Goal: Task Accomplishment & Management: Complete application form

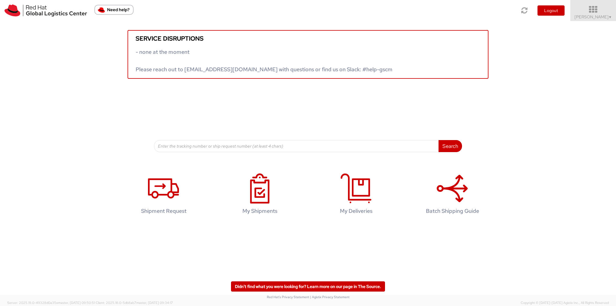
click at [596, 16] on span "Ali Cooper ▼" at bounding box center [594, 16] width 38 height 5
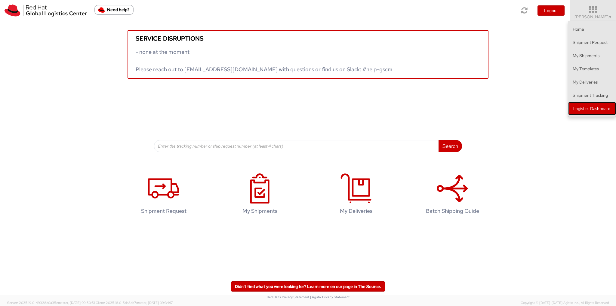
click at [595, 109] on link "Logistics Dashboard" at bounding box center [592, 108] width 48 height 13
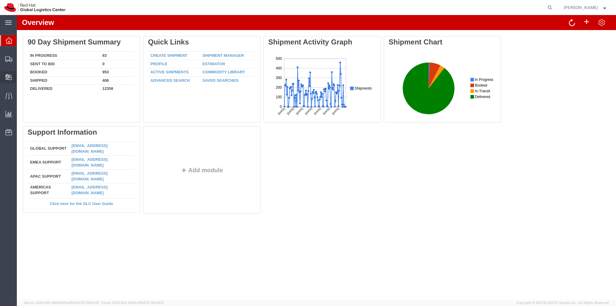
click at [0, 0] on span "Create Delivery" at bounding box center [0, 0] width 0 height 0
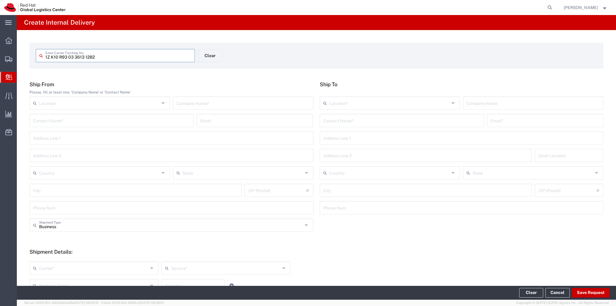
type input "1Z K10 R93 03 3613 1282"
click at [233, 104] on input "text" at bounding box center [243, 103] width 133 height 11
click at [230, 105] on input "text" at bounding box center [243, 103] width 133 height 11
type input "UPS STORE"
click at [351, 121] on input "text" at bounding box center [402, 120] width 157 height 11
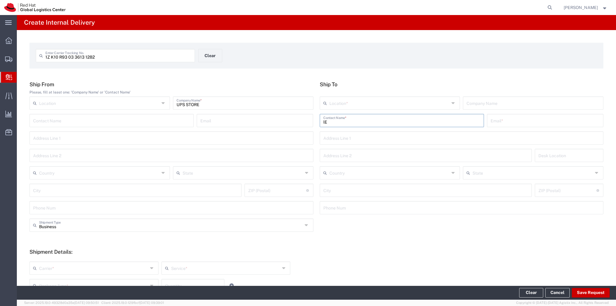
type input "l"
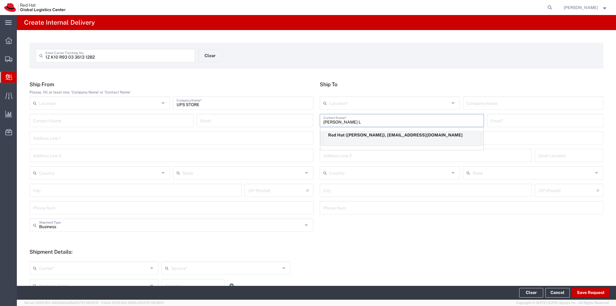
type input "[PERSON_NAME] L"
click at [366, 140] on div "Red Hat ([PERSON_NAME]), [EMAIL_ADDRESS][DOMAIN_NAME]" at bounding box center [402, 138] width 157 height 15
type input "Red Hat"
type input "[PERSON_NAME]"
type input "[PERSON_NAME][EMAIL_ADDRESS][DOMAIN_NAME]"
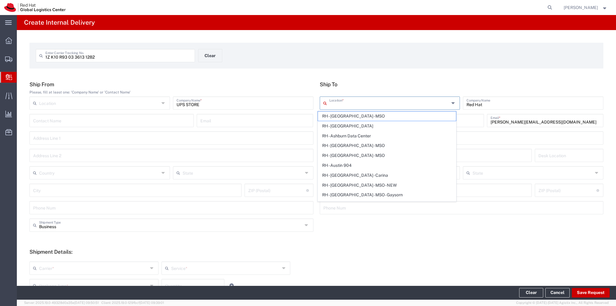
click at [398, 102] on input "text" at bounding box center [390, 103] width 120 height 11
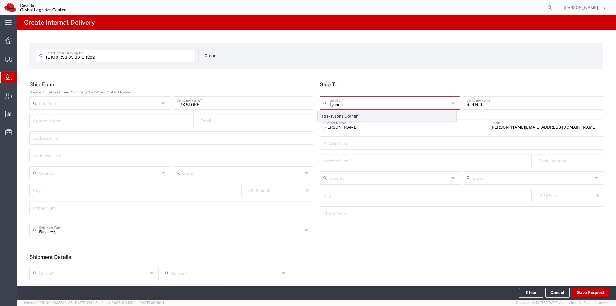
click at [371, 118] on span "RH - Tysons Corner" at bounding box center [387, 116] width 138 height 9
type input "RH - Tysons Corner"
type input "Red Hat, Inc."
type input "[STREET_ADDRESS]"
type input "Suite 800"
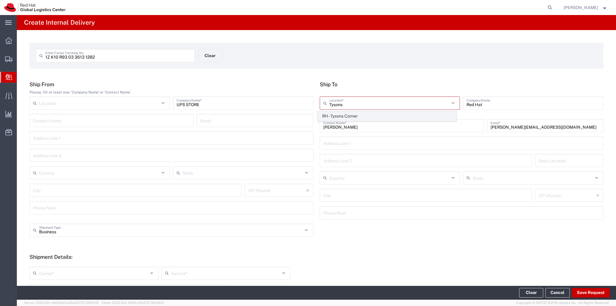
type input "[GEOGRAPHIC_DATA]"
type input "[PERSON_NAME]"
type input "22102"
type input "[PHONE_NUMBER]"
type input "[US_STATE]"
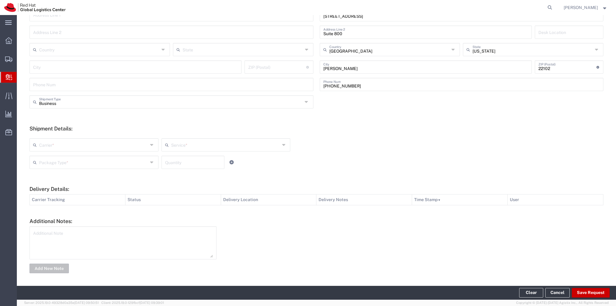
scroll to position [124, 0]
click at [131, 147] on input "text" at bounding box center [93, 144] width 109 height 11
click at [60, 207] on span "UPS" at bounding box center [93, 206] width 127 height 9
type input "UPS"
click at [197, 148] on input "text" at bounding box center [225, 144] width 109 height 11
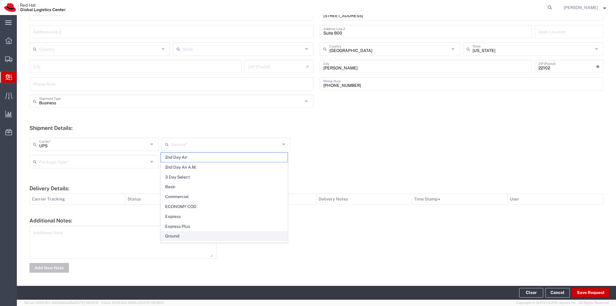
click at [177, 237] on span "Ground" at bounding box center [224, 236] width 127 height 9
type input "Ground"
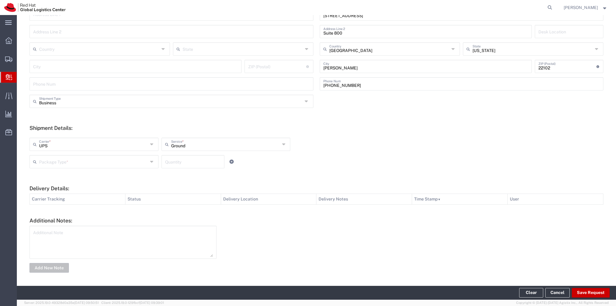
drag, startPoint x: 136, startPoint y: 163, endPoint x: 131, endPoint y: 168, distance: 6.6
click at [135, 163] on input "text" at bounding box center [93, 161] width 109 height 11
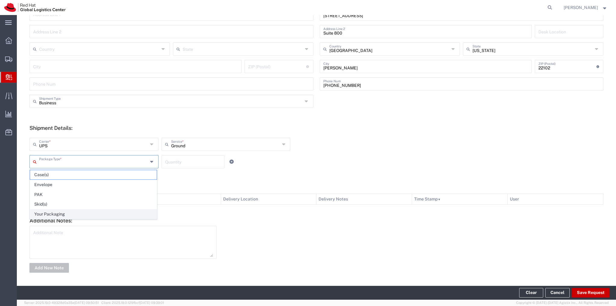
click at [98, 215] on span "Your Packaging" at bounding box center [93, 214] width 127 height 9
type input "Your Packaging"
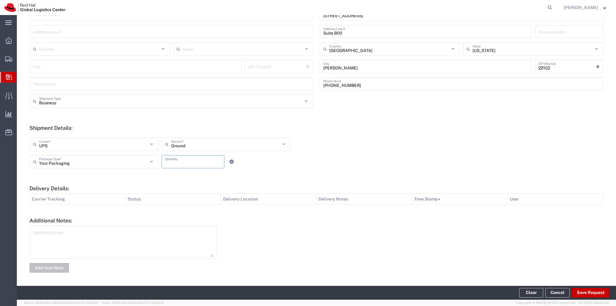
click at [193, 163] on input "number" at bounding box center [193, 161] width 56 height 11
type input "1"
click at [593, 295] on button "Save Request" at bounding box center [591, 293] width 38 height 10
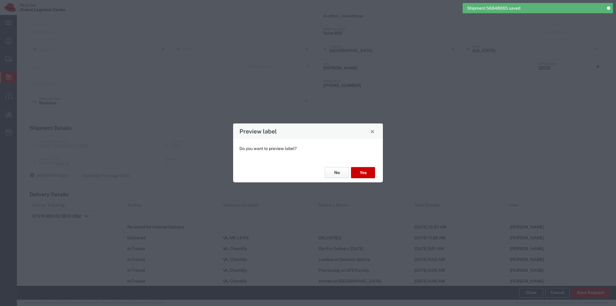
click at [334, 174] on button "No" at bounding box center [337, 172] width 24 height 11
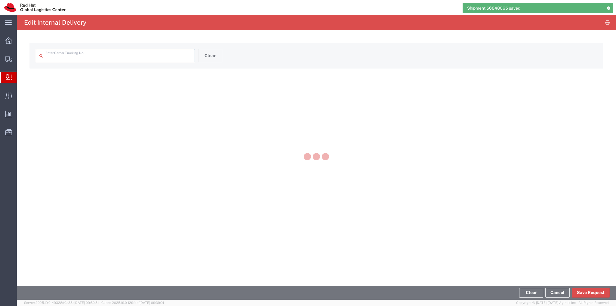
type input "1Z K10 R93 03 3613 1282"
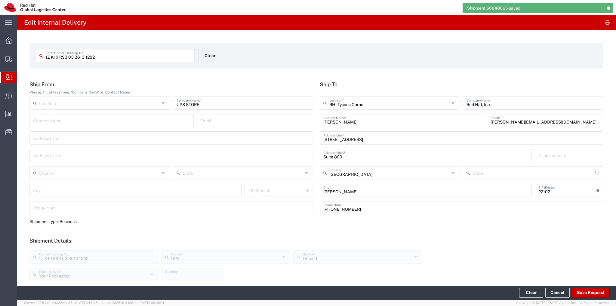
type input "[US_STATE]"
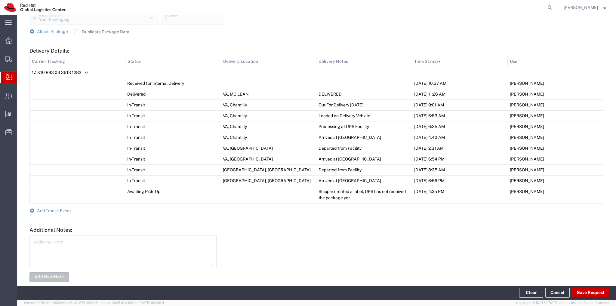
scroll to position [265, 0]
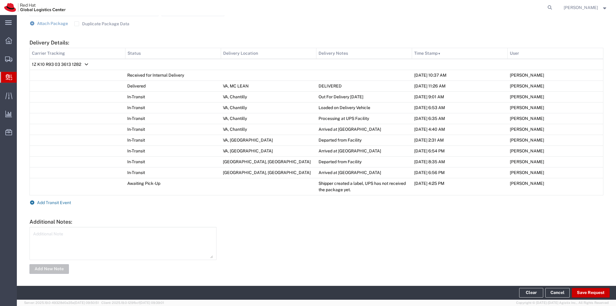
click at [51, 202] on span "Add Transit Event" at bounding box center [54, 202] width 34 height 5
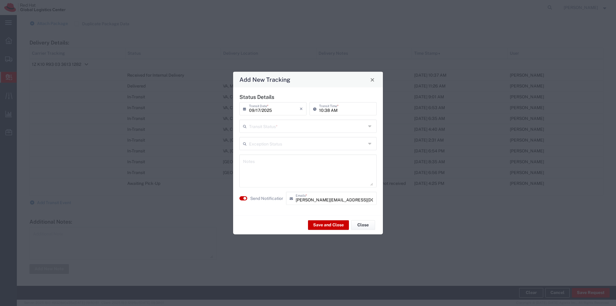
click at [314, 131] on input "text" at bounding box center [307, 126] width 117 height 11
click at [285, 138] on span "Delivery Confirmation" at bounding box center [308, 139] width 136 height 9
type input "Delivery Confirmation"
click at [280, 169] on textarea at bounding box center [308, 170] width 130 height 29
type textarea "Delivered and located on the 7th floor storage"
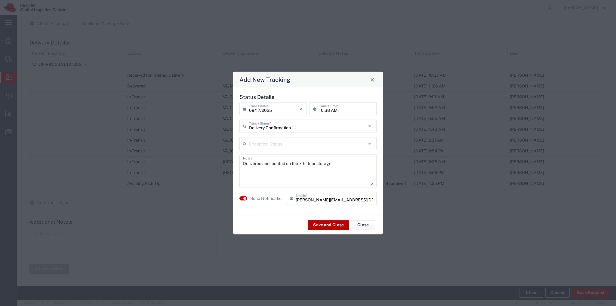
click at [335, 224] on button "Save and Close" at bounding box center [328, 225] width 41 height 10
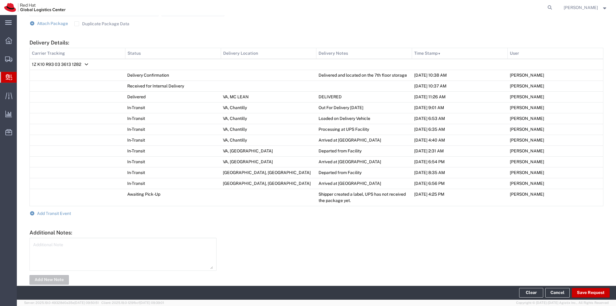
click at [0, 0] on span "Create Delivery" at bounding box center [0, 0] width 0 height 0
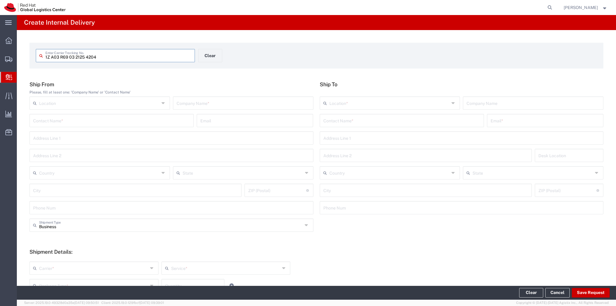
type input "1Z A03 R69 03 2125 4204"
click at [236, 105] on input "text" at bounding box center [243, 103] width 133 height 11
type input "c"
type input "C"
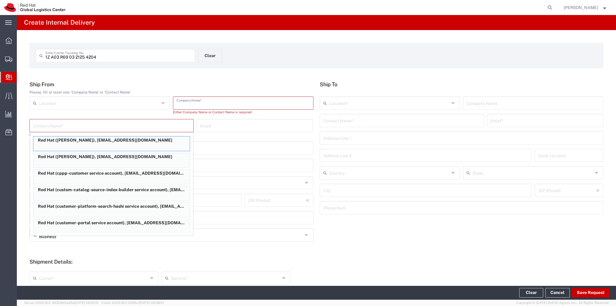
click at [221, 104] on input "text" at bounding box center [243, 103] width 133 height 11
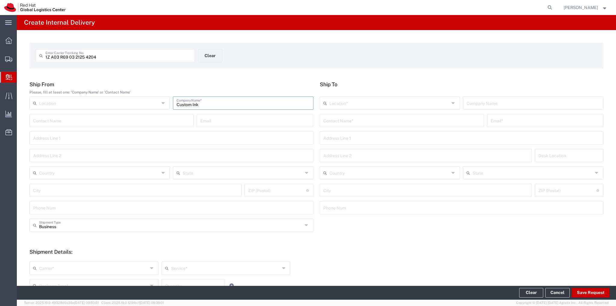
type input "Custom Ink"
click at [431, 122] on input "text" at bounding box center [402, 120] width 157 height 11
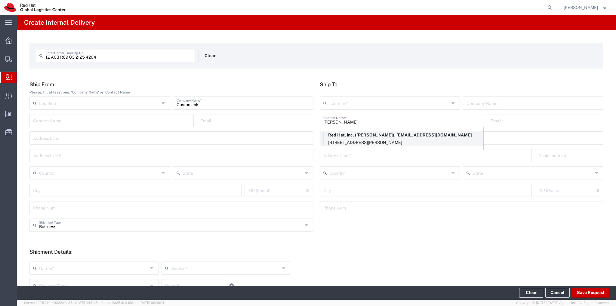
type input "[PERSON_NAME]"
click at [443, 144] on p "[STREET_ADDRESS][PERSON_NAME]" at bounding box center [402, 143] width 156 height 8
type input "RH - Tysons Corner"
type input "Red Hat, Inc."
type input "[PERSON_NAME]"
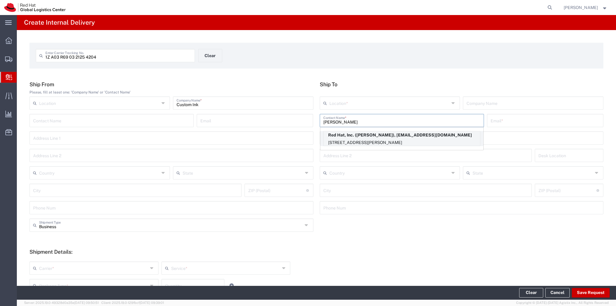
type input "[EMAIL_ADDRESS][DOMAIN_NAME]"
type input "[STREET_ADDRESS]"
type input "Suite 800"
type input "FLEX"
type input "[GEOGRAPHIC_DATA]"
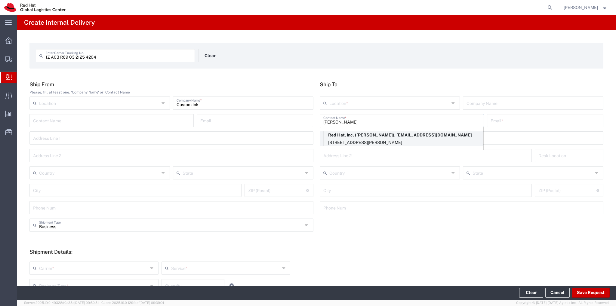
type input "[PERSON_NAME]"
type input "22102"
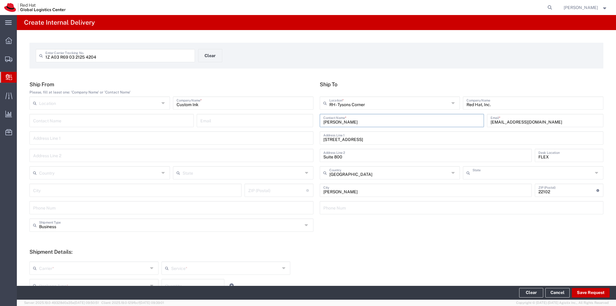
type input "[US_STATE]"
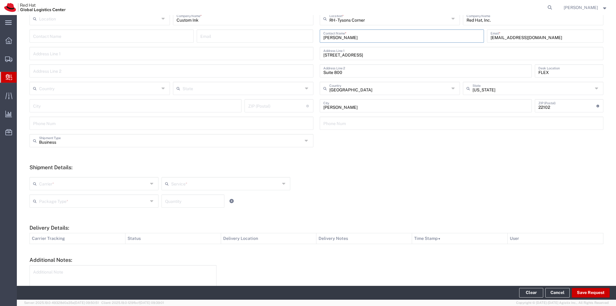
scroll to position [90, 0]
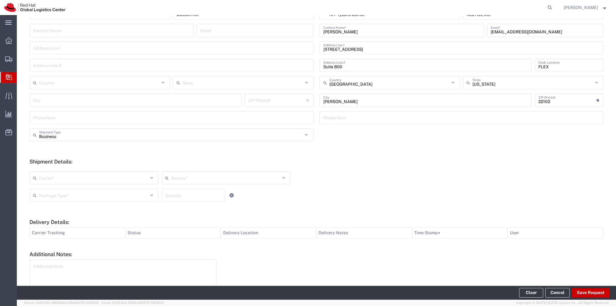
click at [152, 179] on icon at bounding box center [152, 178] width 5 height 10
click at [61, 240] on span "UPS" at bounding box center [93, 240] width 127 height 9
type input "UPS"
click at [203, 180] on input "text" at bounding box center [225, 177] width 109 height 11
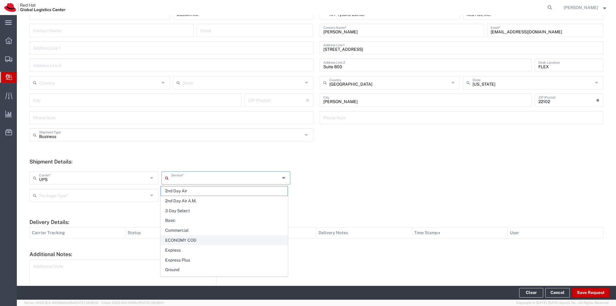
scroll to position [30, 0]
click at [178, 237] on span "Ground" at bounding box center [224, 239] width 127 height 9
type input "Ground"
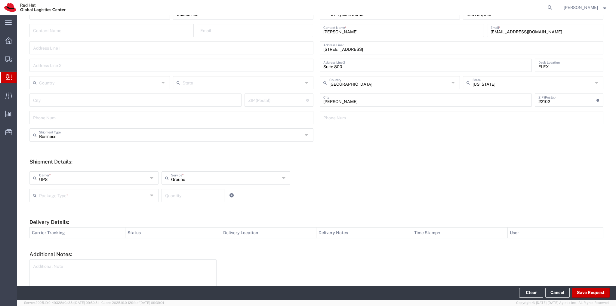
click at [124, 197] on input "text" at bounding box center [93, 195] width 109 height 11
drag, startPoint x: 77, startPoint y: 249, endPoint x: 120, endPoint y: 232, distance: 47.0
click at [78, 248] on span "Your Packaging" at bounding box center [93, 247] width 127 height 9
type input "Your Packaging"
click at [178, 195] on input "number" at bounding box center [193, 195] width 56 height 11
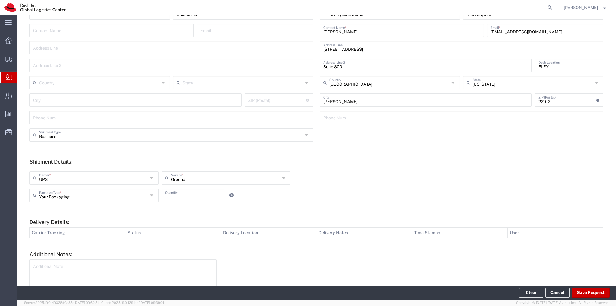
type input "1"
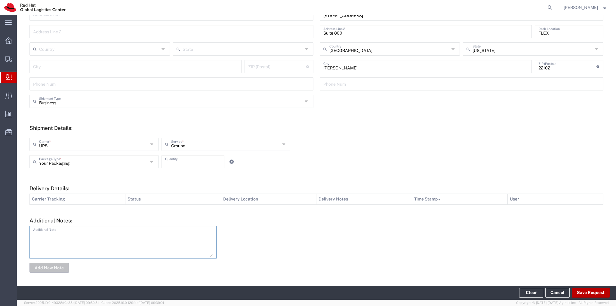
click at [590, 293] on button "Save Request" at bounding box center [591, 293] width 38 height 10
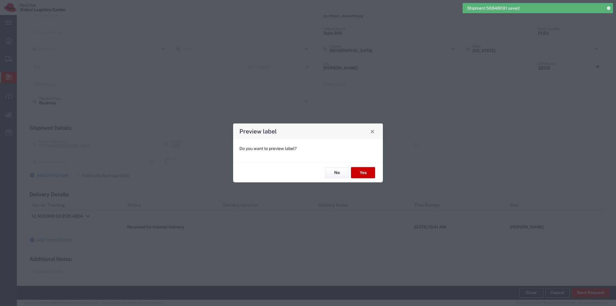
type input "Your Packaging"
type input "Ground"
click at [335, 175] on button "No" at bounding box center [337, 172] width 24 height 11
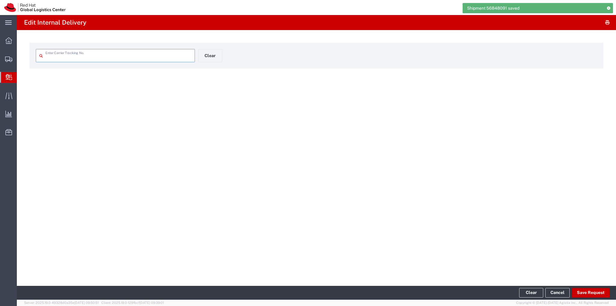
type input "1Z A03 R69 03 2125 4204"
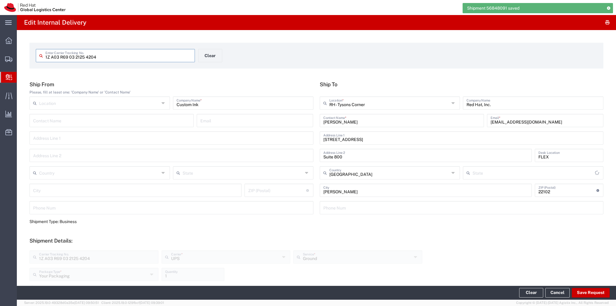
type input "[US_STATE]"
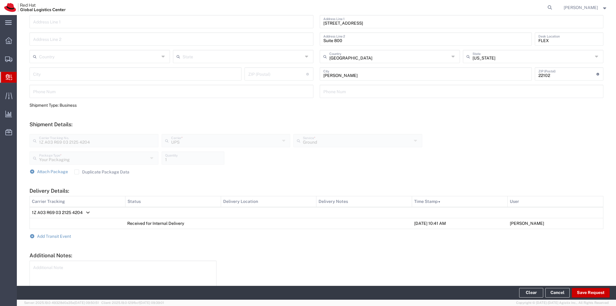
scroll to position [151, 0]
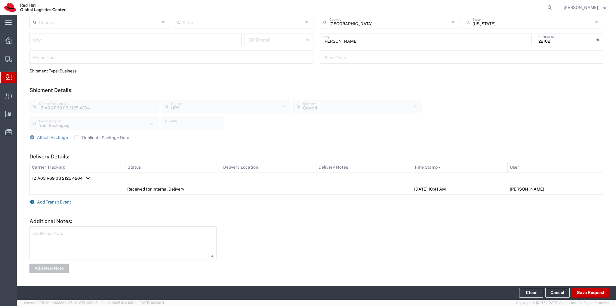
click at [50, 201] on span "Add Transit Event" at bounding box center [54, 202] width 34 height 5
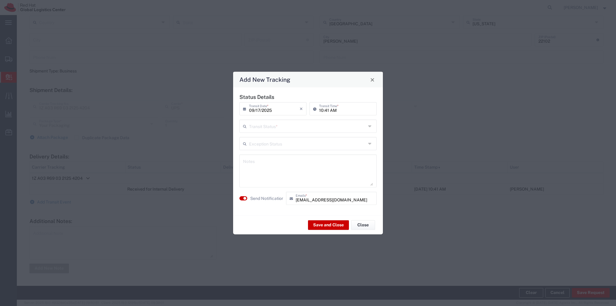
click at [278, 127] on input "text" at bounding box center [307, 126] width 117 height 11
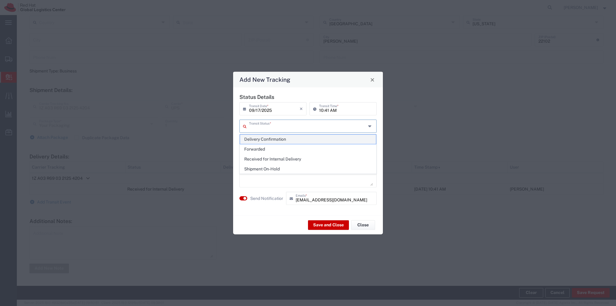
click at [273, 139] on span "Delivery Confirmation" at bounding box center [308, 139] width 136 height 9
type input "Delivery Confirmation"
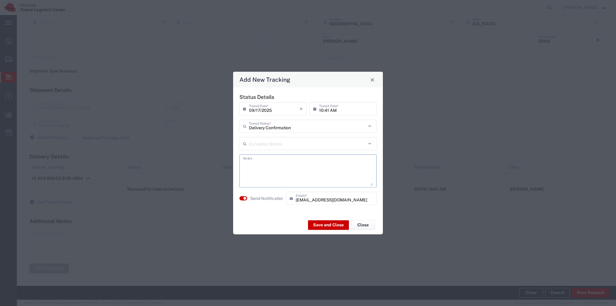
click at [274, 167] on textarea at bounding box center [308, 170] width 130 height 29
type textarea "Delivered and located in the mailroom"
click at [329, 225] on button "Save and Close" at bounding box center [328, 225] width 41 height 10
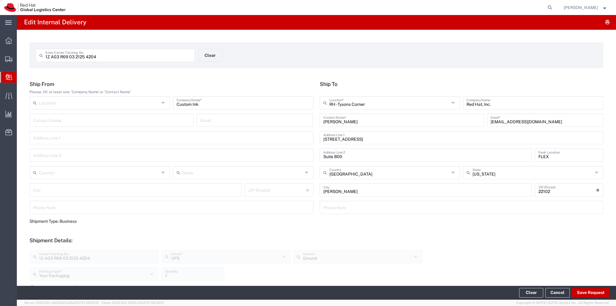
scroll to position [0, 0]
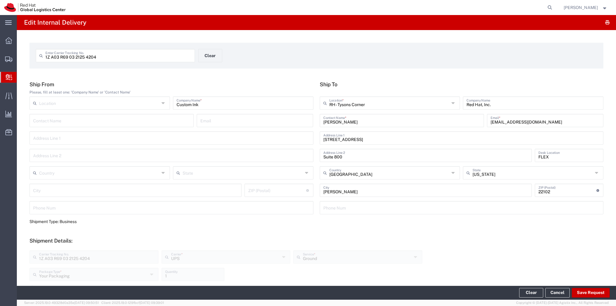
click at [0, 0] on span "Create Delivery" at bounding box center [0, 0] width 0 height 0
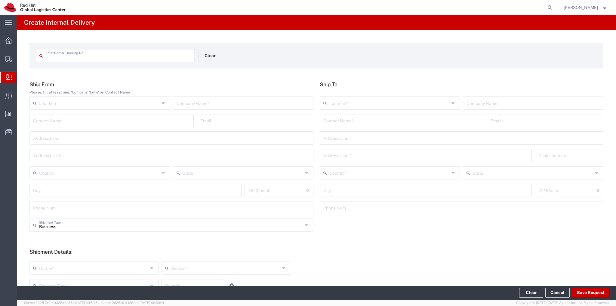
click at [0, 0] on span "Create Delivery" at bounding box center [0, 0] width 0 height 0
